Goal: Task Accomplishment & Management: Manage account settings

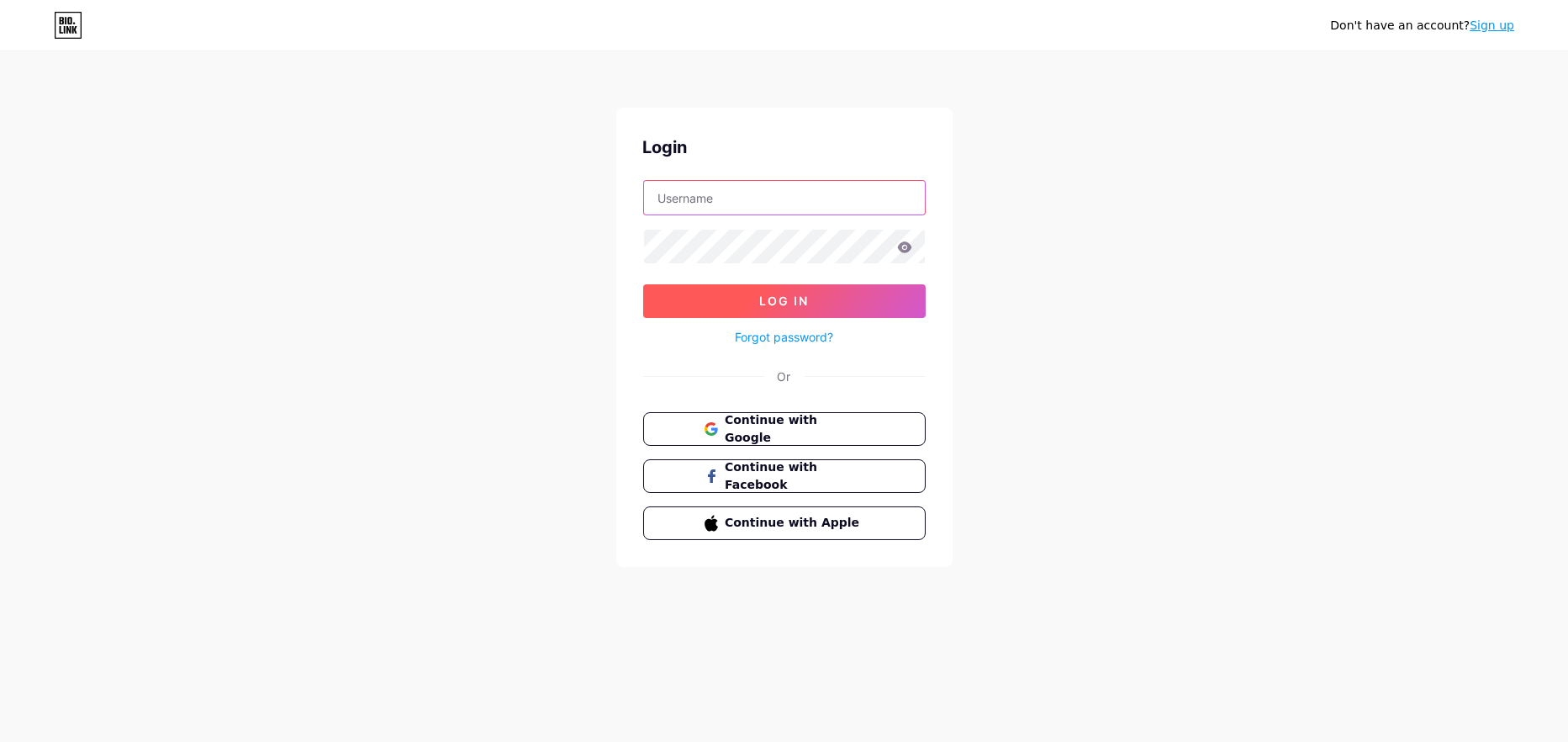
type input "[EMAIL_ADDRESS][DOMAIN_NAME]"
click at [791, 307] on span "Log In" at bounding box center [784, 300] width 49 height 14
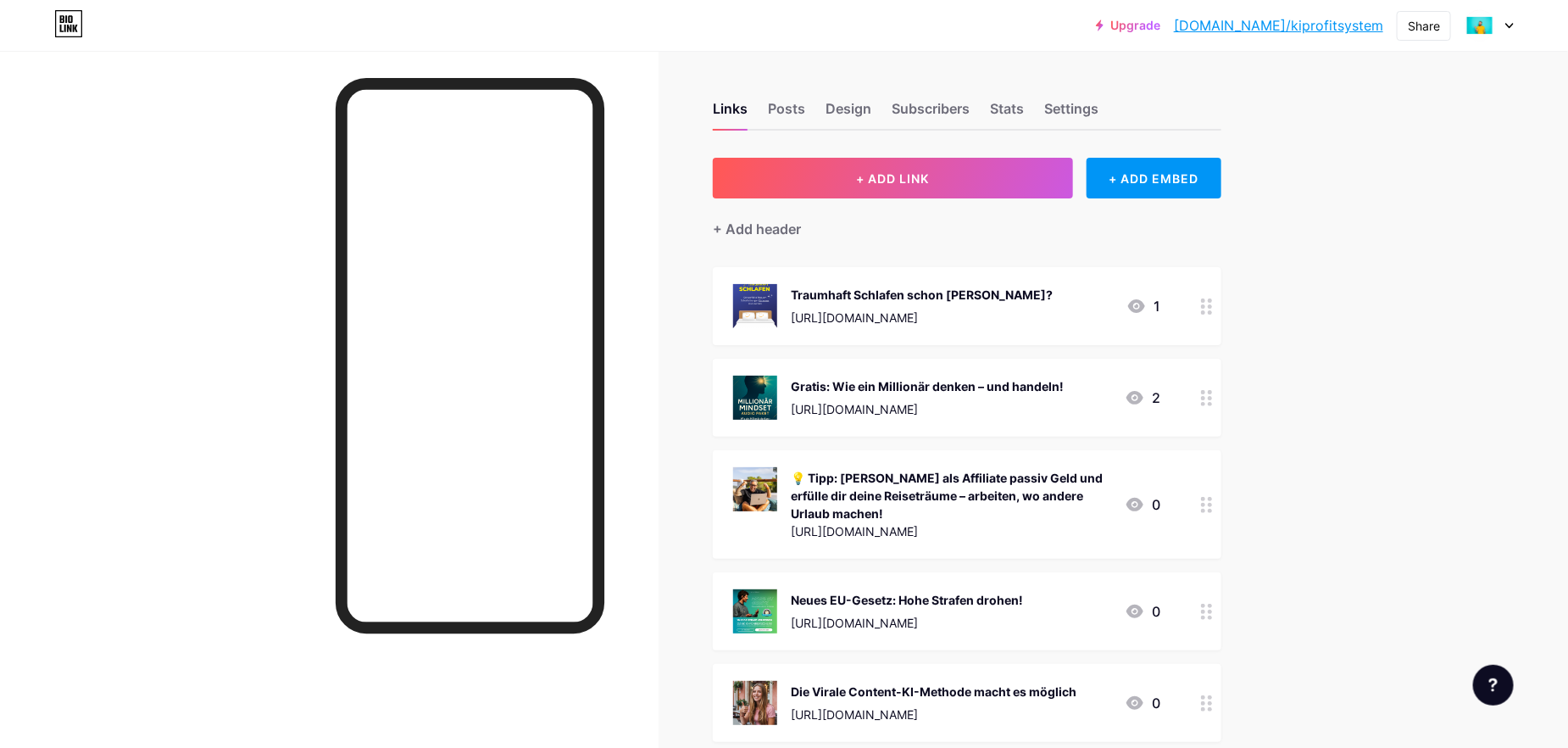
click at [1512, 24] on icon at bounding box center [1508, 26] width 7 height 4
click at [1355, 243] on li "Logout" at bounding box center [1407, 238] width 210 height 46
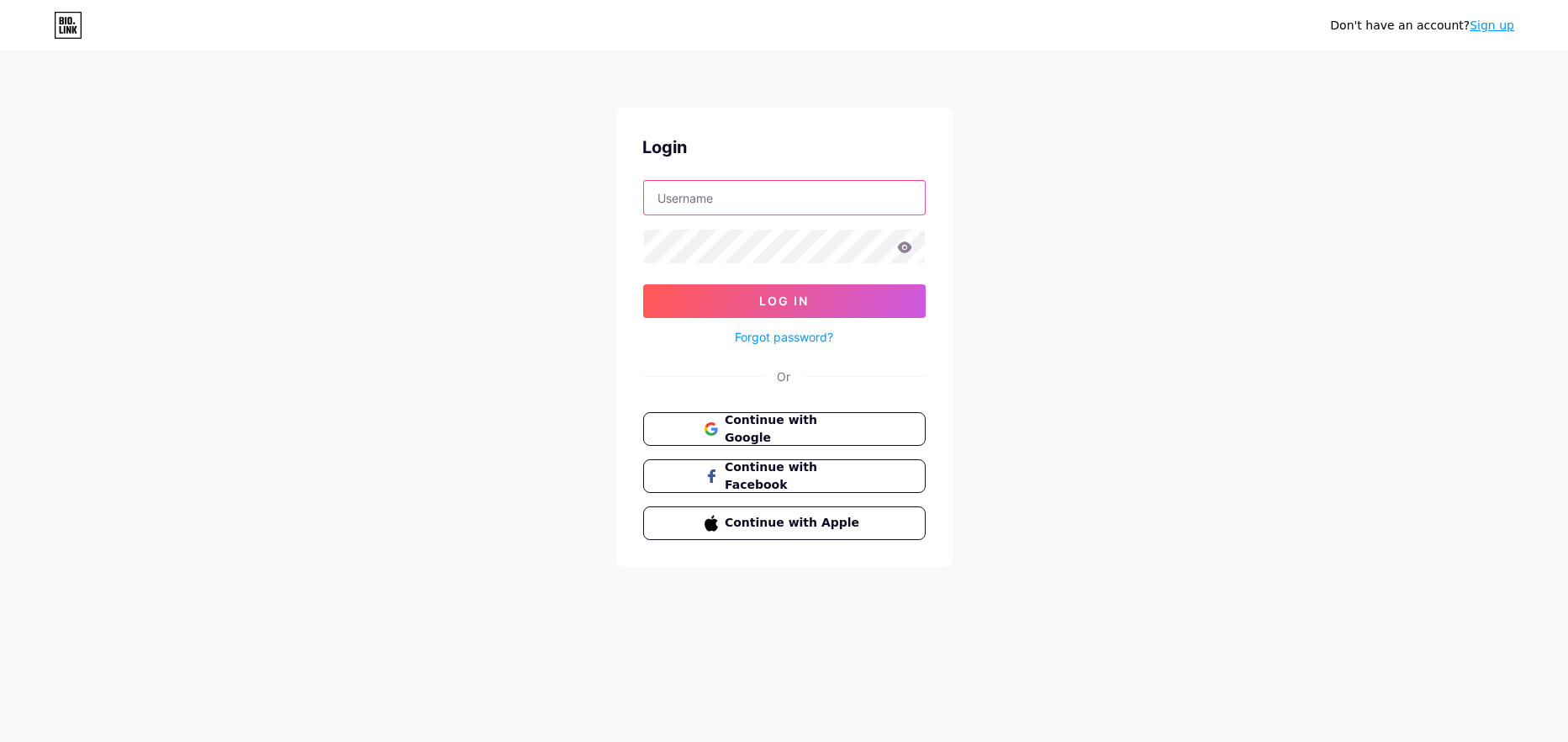
type input "[EMAIL_ADDRESS][DOMAIN_NAME]"
